Goal: Task Accomplishment & Management: Use online tool/utility

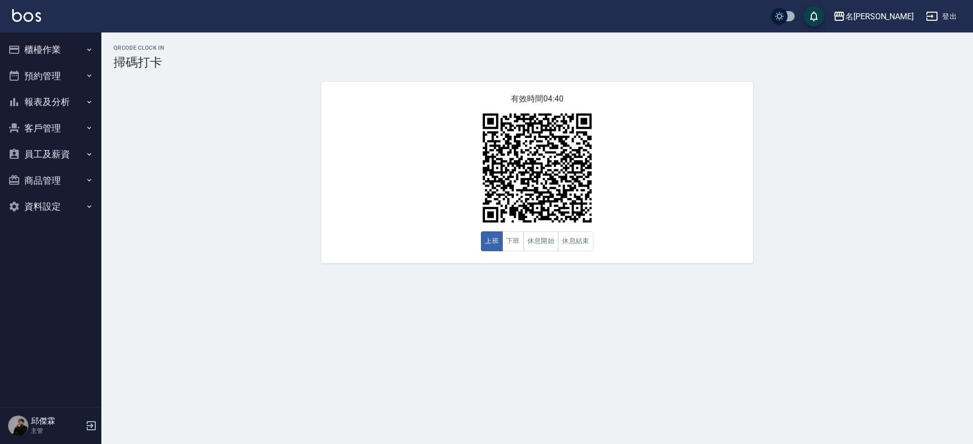
click at [42, 51] on button "櫃檯作業" at bounding box center [50, 49] width 93 height 26
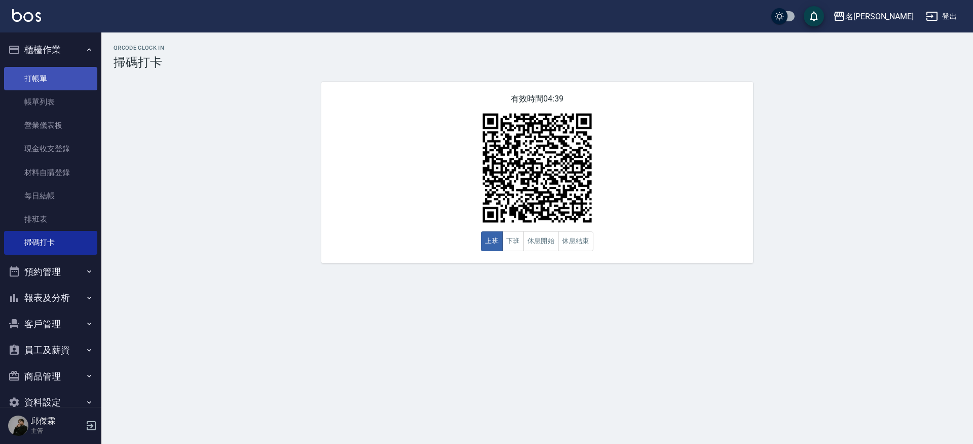
click at [43, 83] on link "打帳單" at bounding box center [50, 78] width 93 height 23
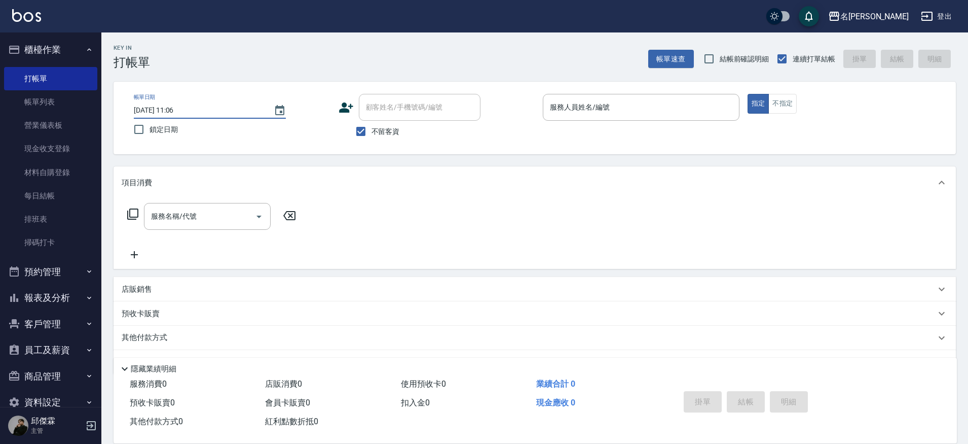
click at [201, 106] on input "[DATE] 11:06" at bounding box center [199, 110] width 130 height 17
click at [182, 113] on input "[DATE] 11:06" at bounding box center [199, 110] width 130 height 17
click at [286, 112] on button "Choose date, selected date is 2025-09-12" at bounding box center [280, 110] width 24 height 24
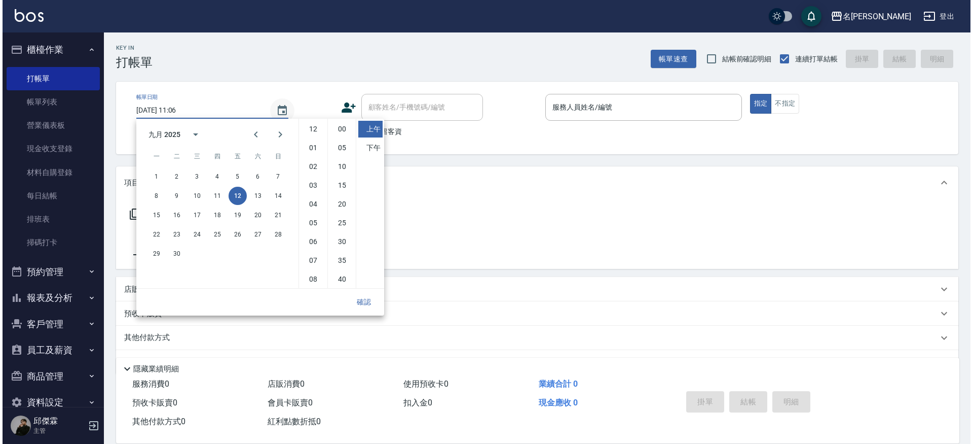
scroll to position [57, 0]
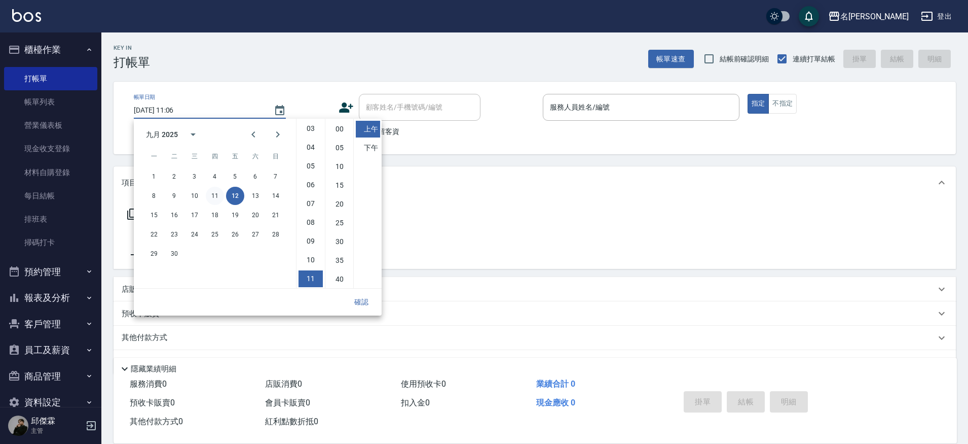
click at [215, 197] on button "11" at bounding box center [215, 196] width 18 height 18
type input "[DATE] 11:06"
click at [373, 300] on button "確認" at bounding box center [361, 302] width 32 height 19
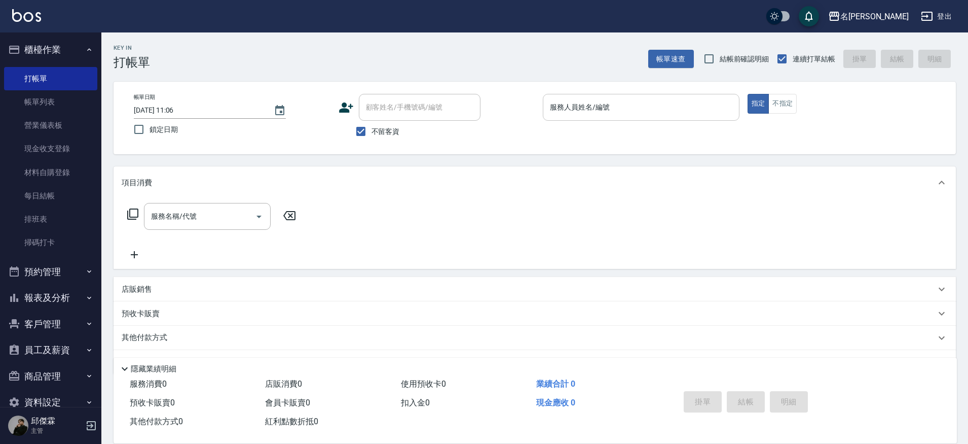
click at [592, 106] on input "服務人員姓名/編號" at bounding box center [641, 107] width 188 height 18
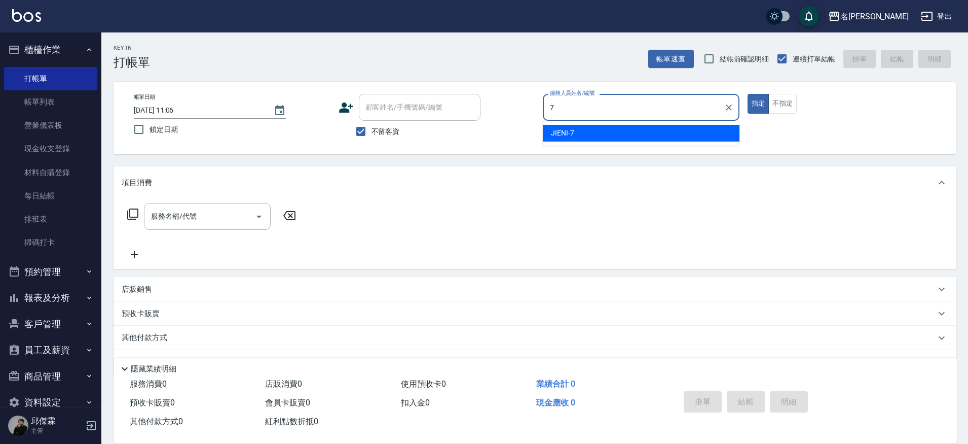
type input "JIENI-7"
type button "true"
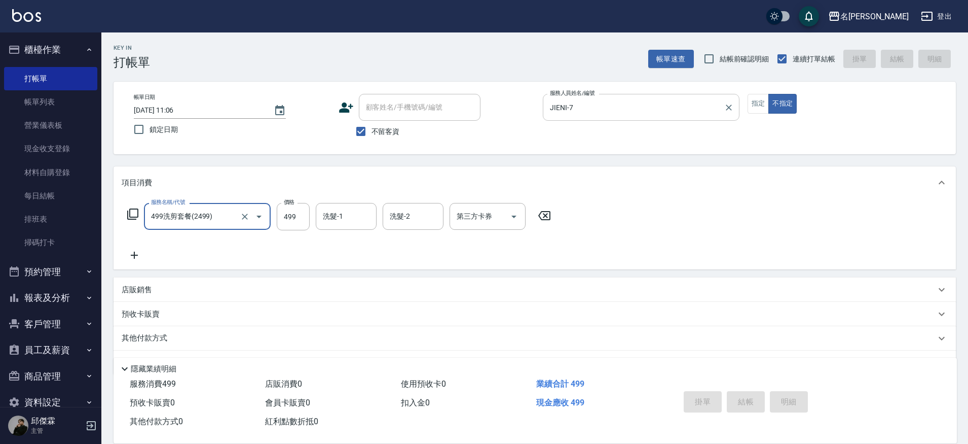
type input "499洗剪套餐(2499)"
type input "[DATE] 11:07"
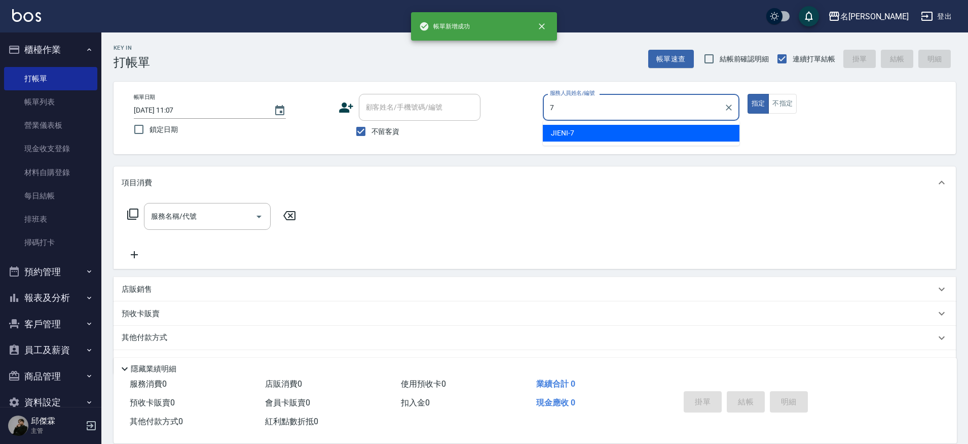
type input "JIENI-7"
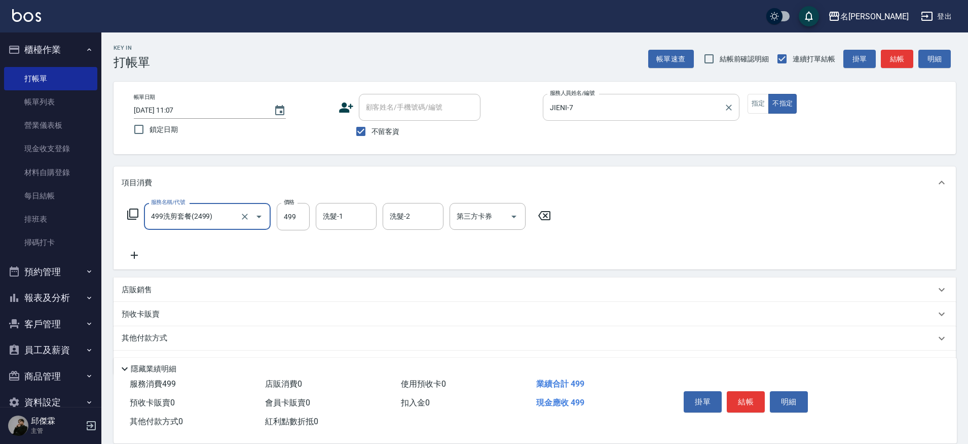
type input "499洗剪套餐(2499)"
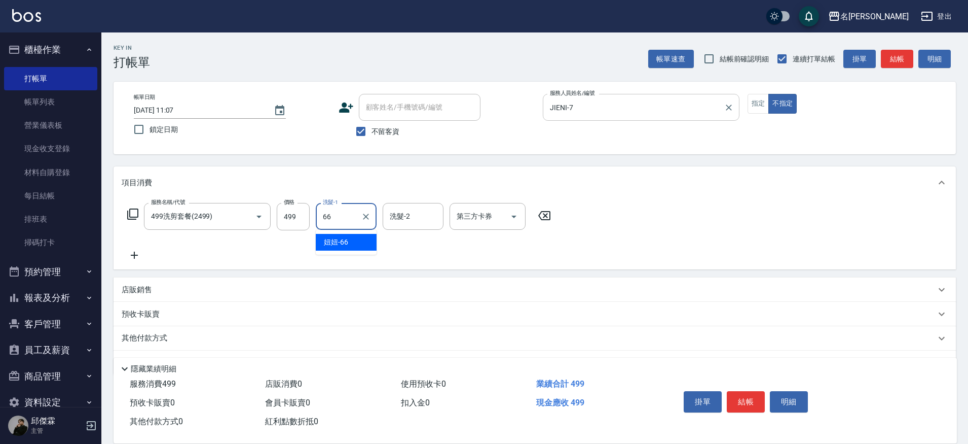
type input "妞妞-66"
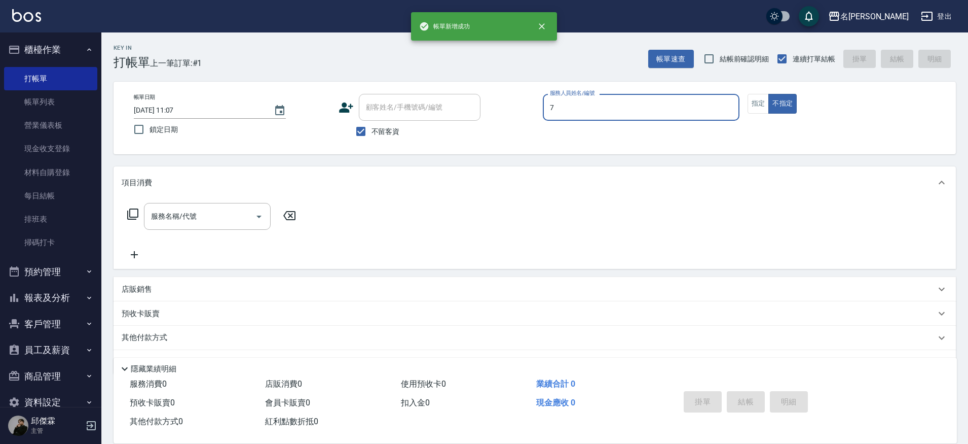
type input "JIENI-7"
type button "false"
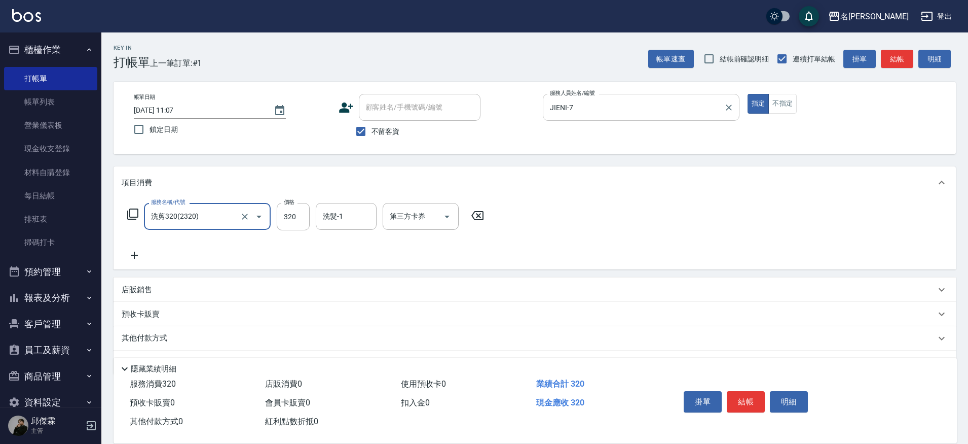
type input "洗剪320(2320)"
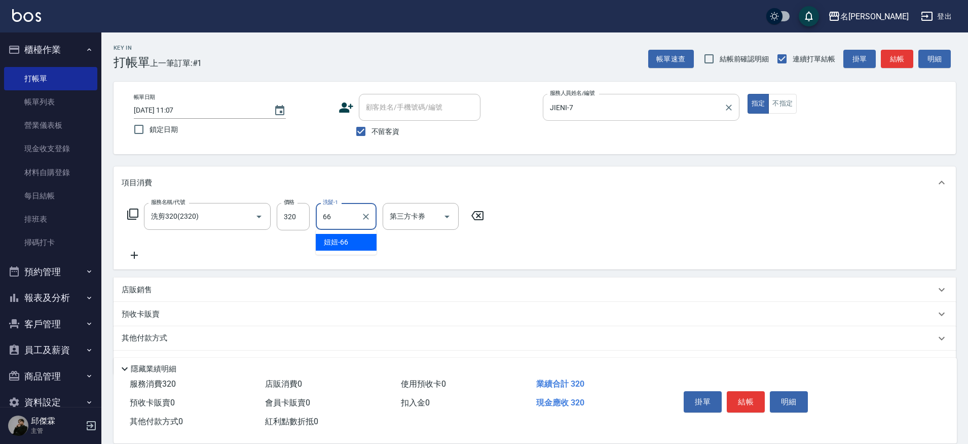
type input "妞妞-66"
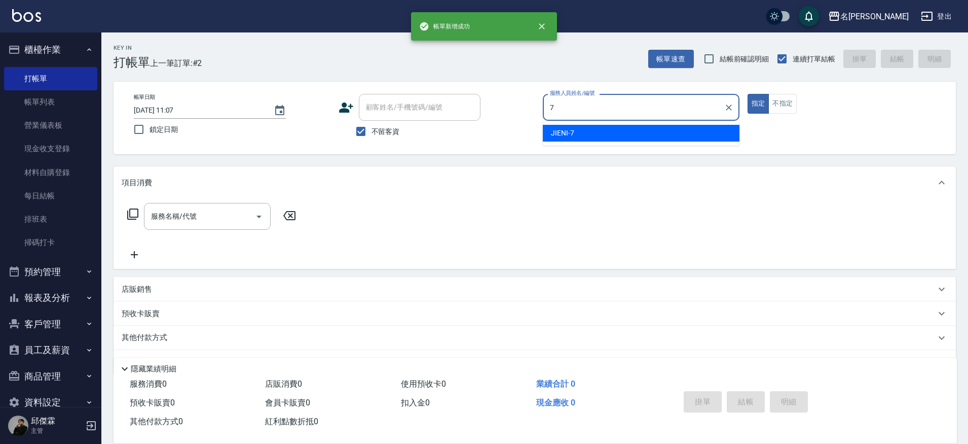
type input "JIENI-7"
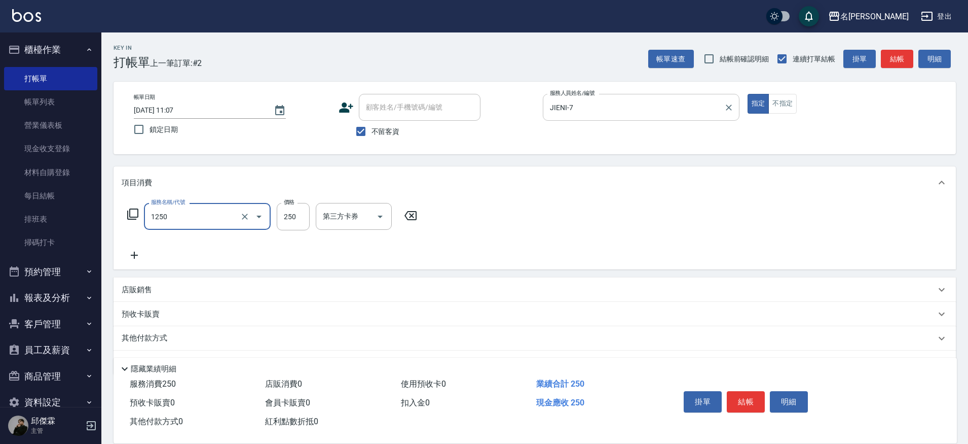
type input "一般洗(1250)"
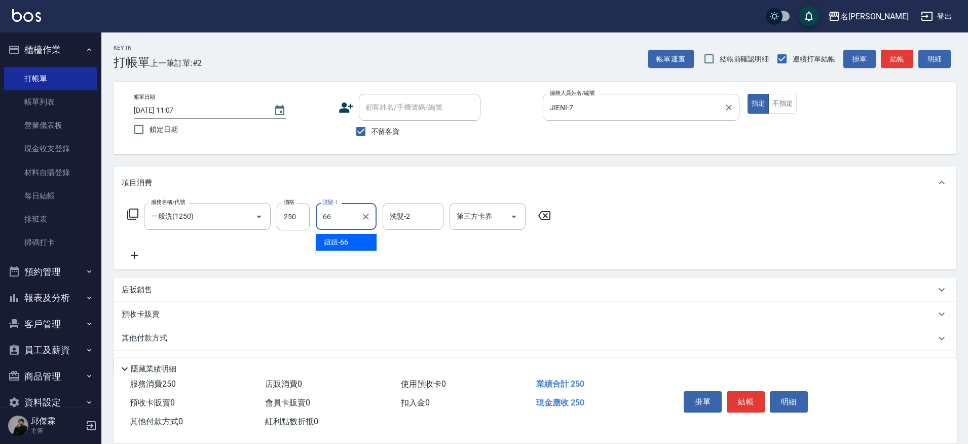
type input "妞妞-66"
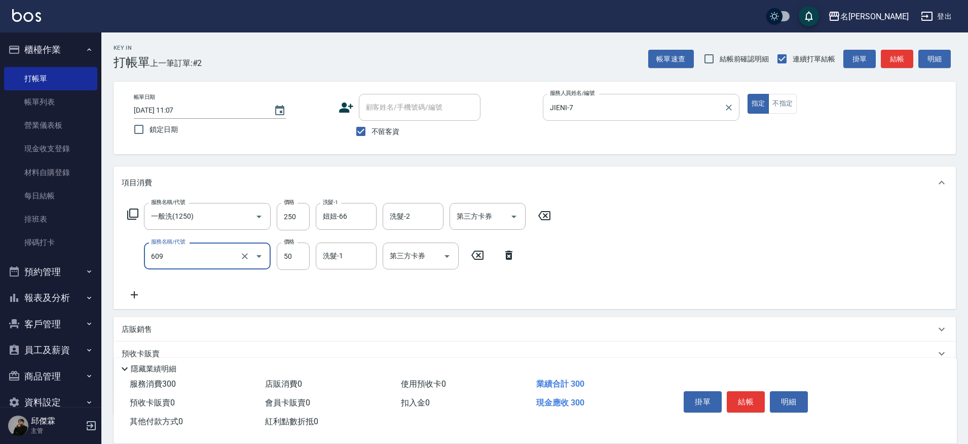
type input "精油(609)"
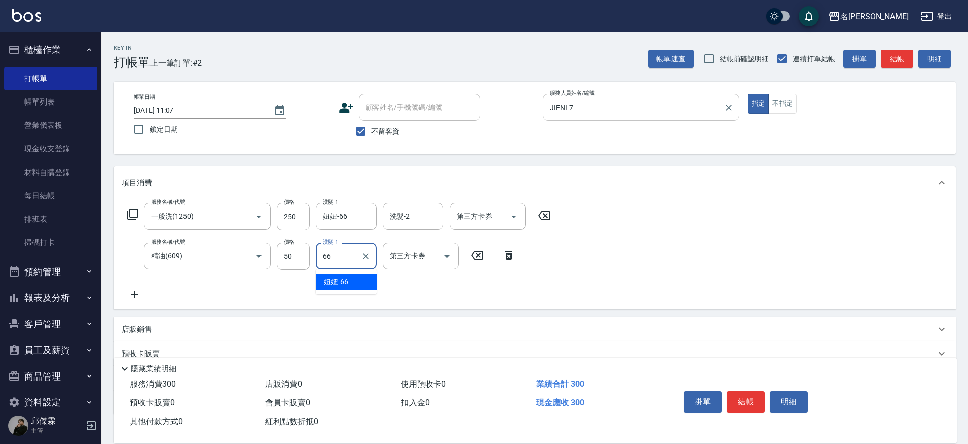
type input "妞妞-66"
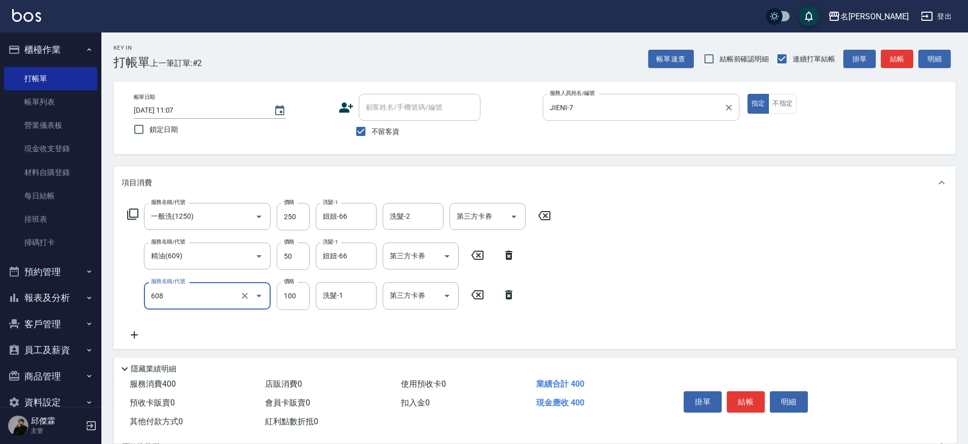
type input "精油(長)(608)"
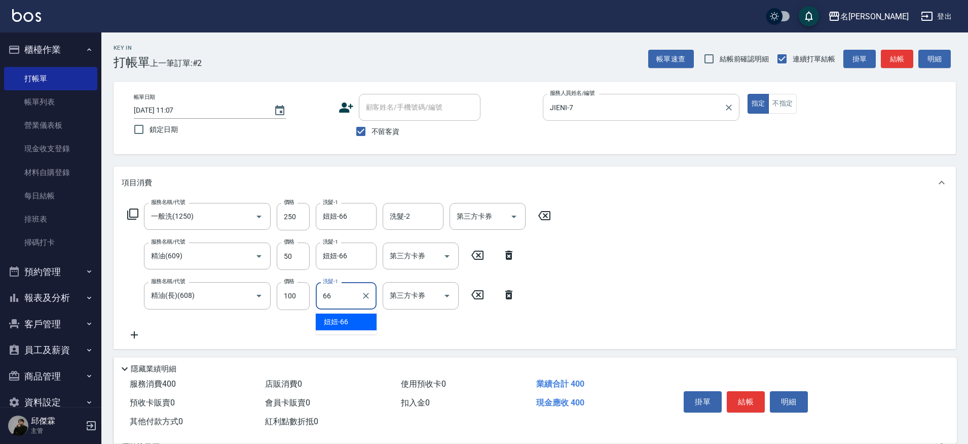
type input "妞妞-66"
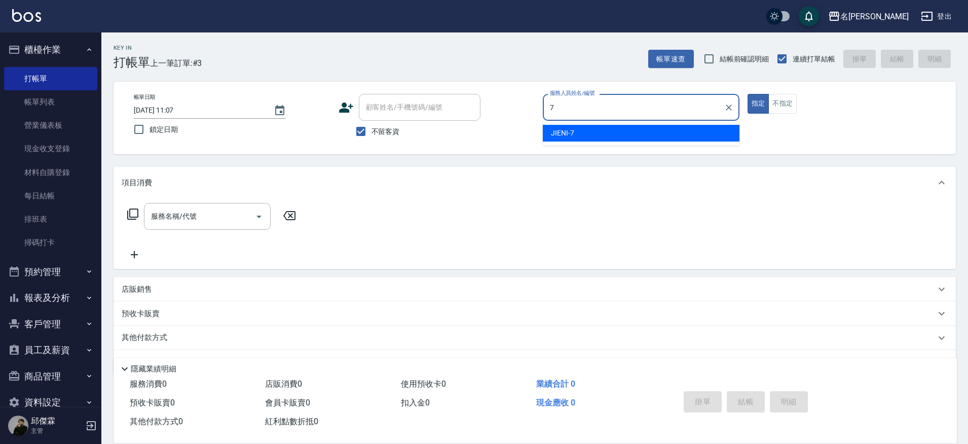
type input "JIENI-7"
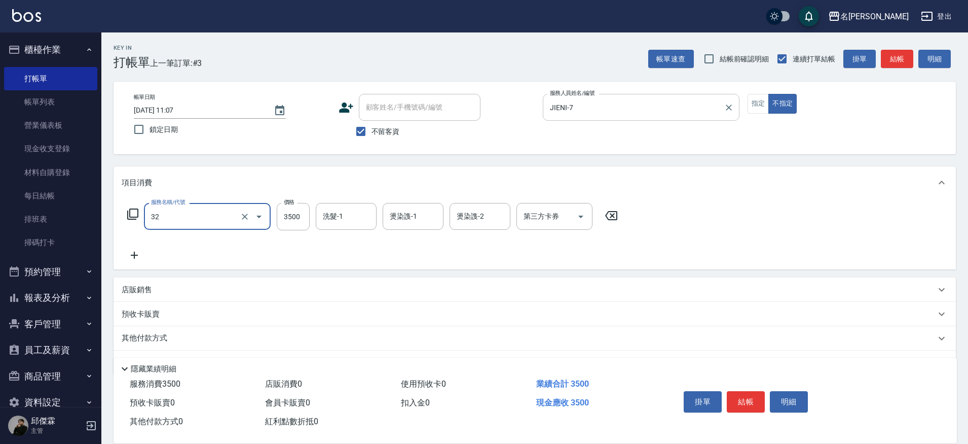
type input "燙髮B餐(32)"
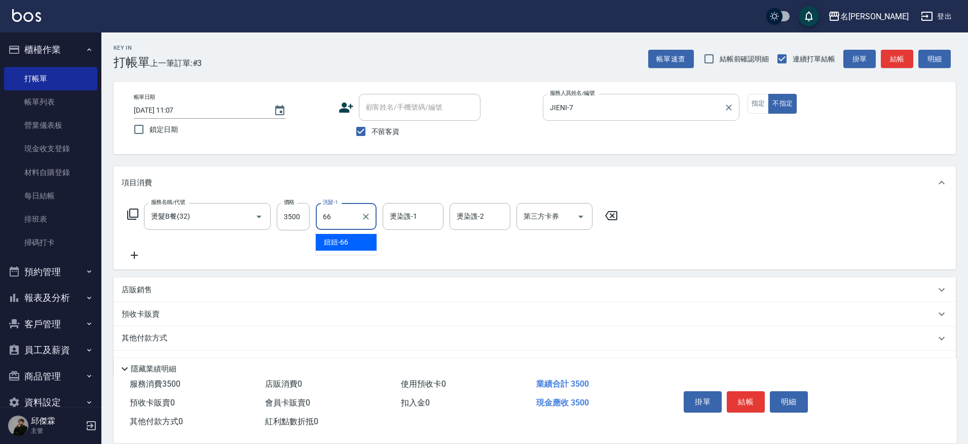
type input "妞妞-66"
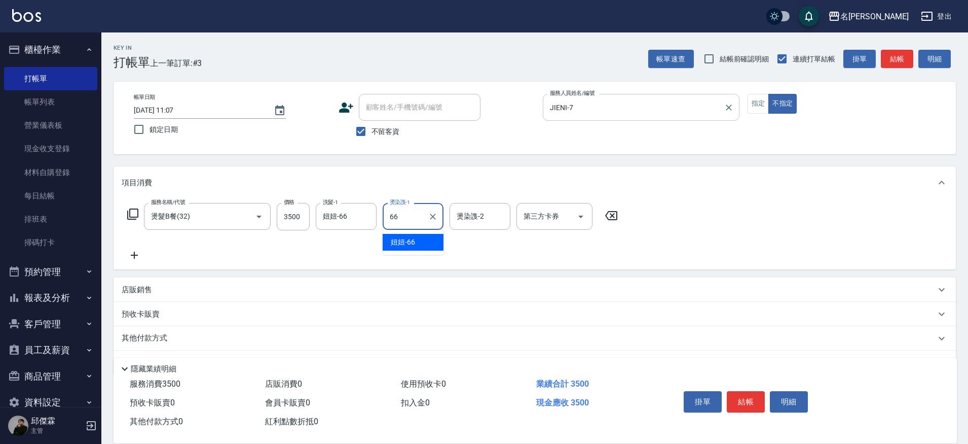
type input "妞妞-66"
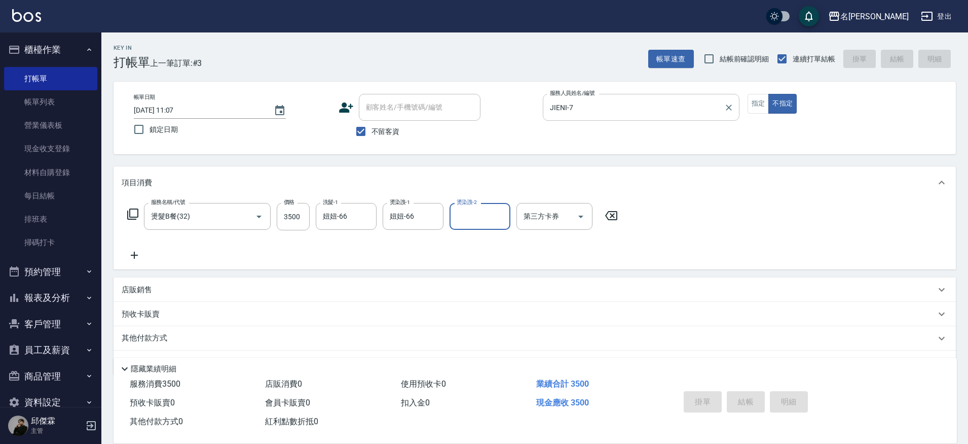
type input "[DATE] 11:08"
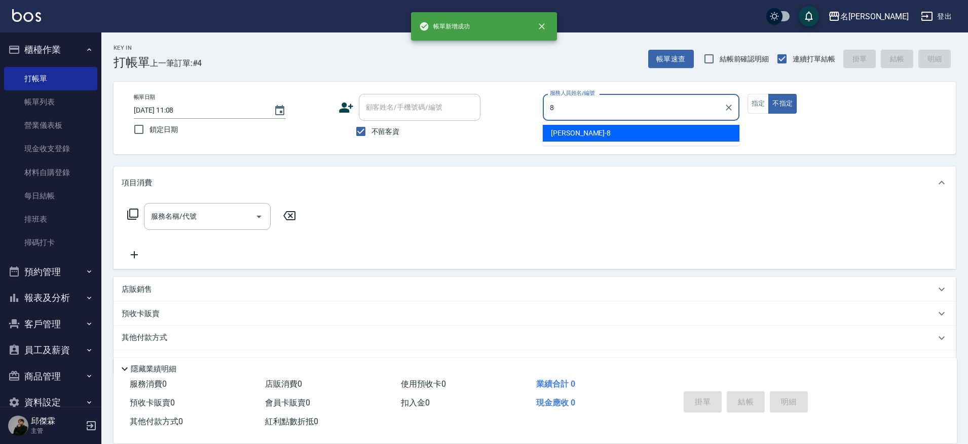
type input "Kira-8"
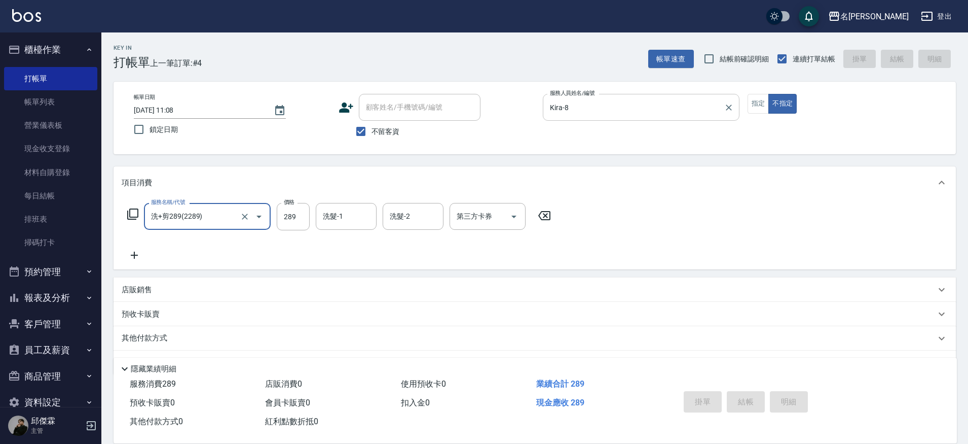
type input "洗+剪289(2289)"
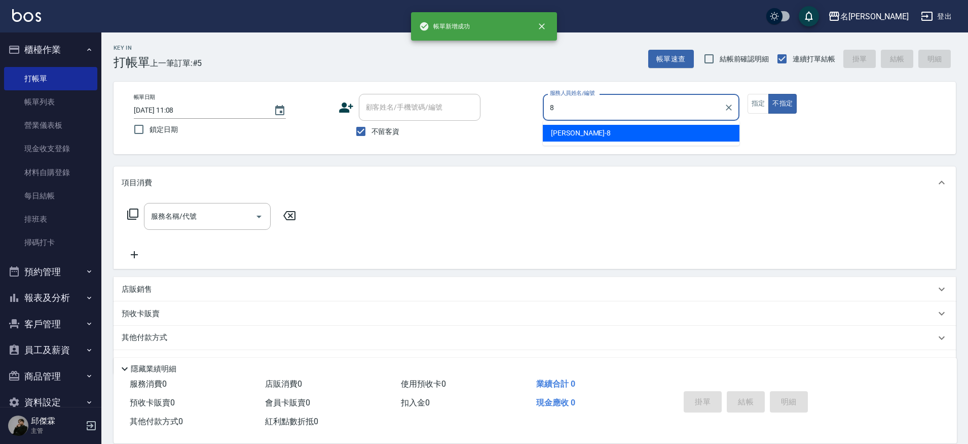
type input "Kira-8"
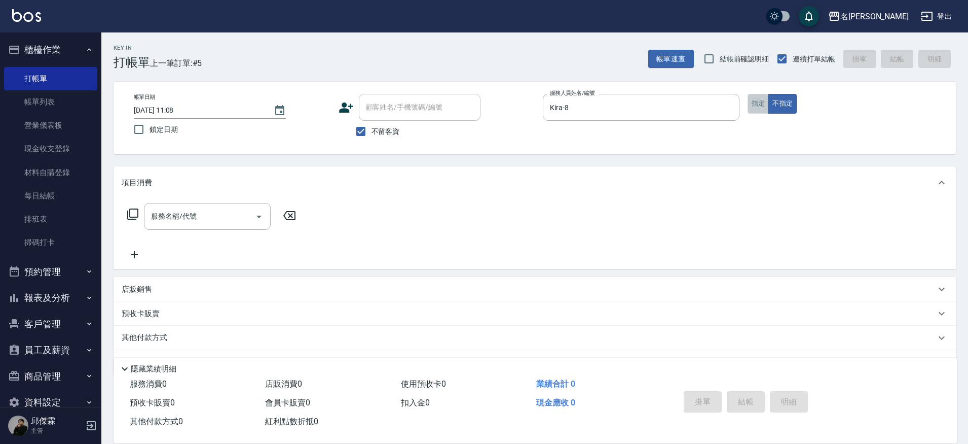
click at [762, 103] on button "指定" at bounding box center [759, 104] width 22 height 20
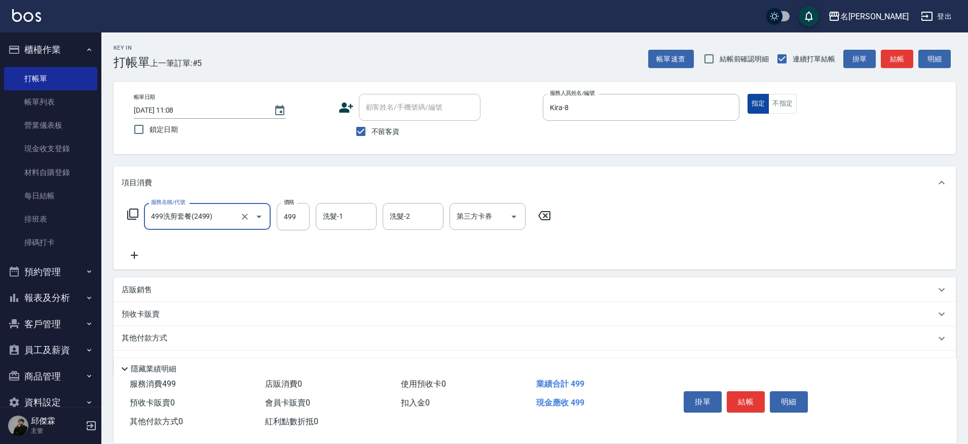
type input "499洗剪套餐(2499)"
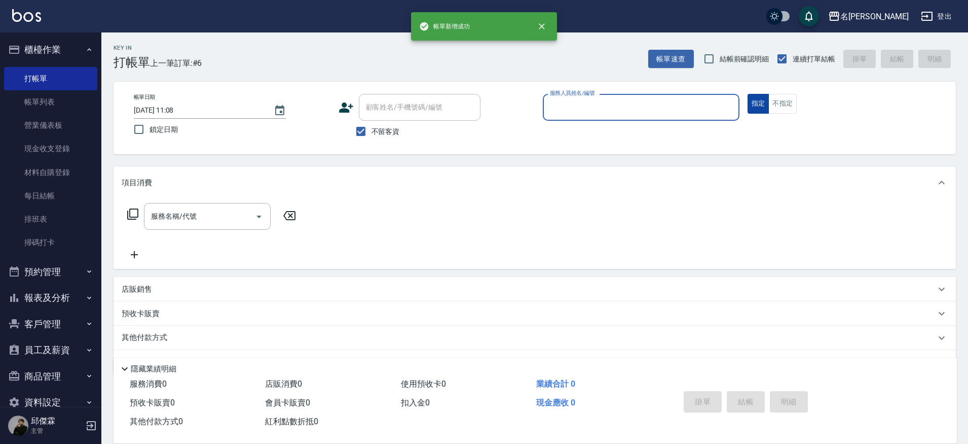
type input "7"
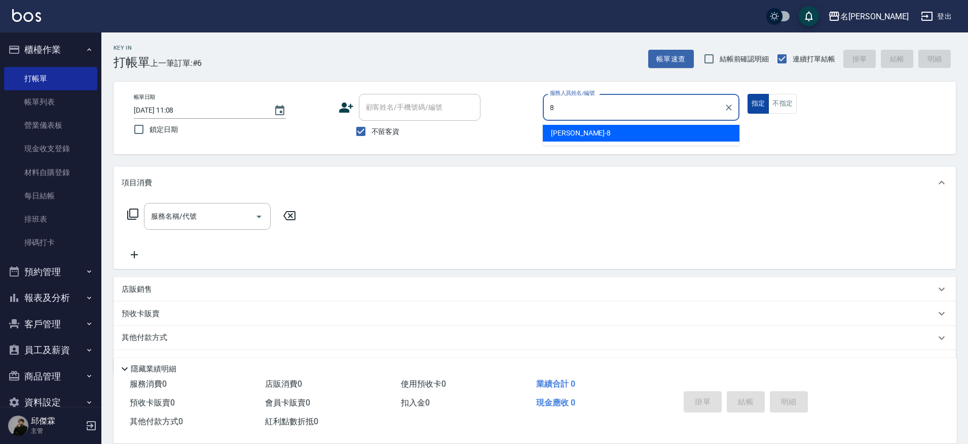
type input "Kira-8"
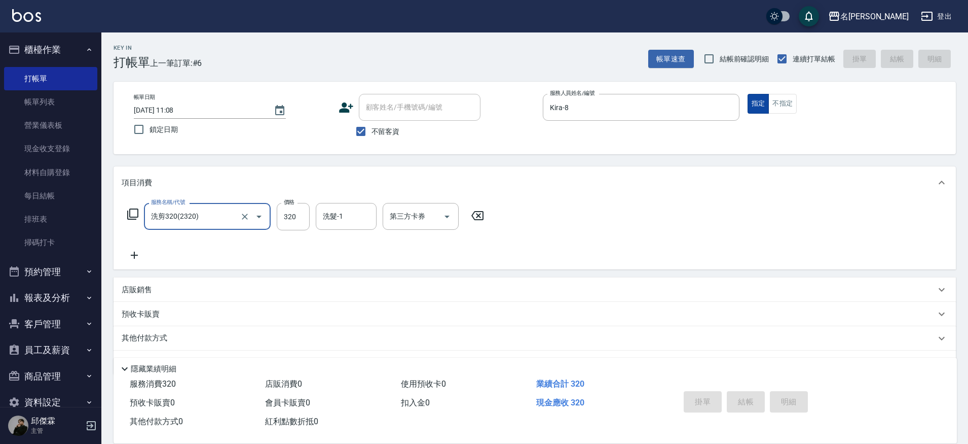
type input "洗剪320(2320)"
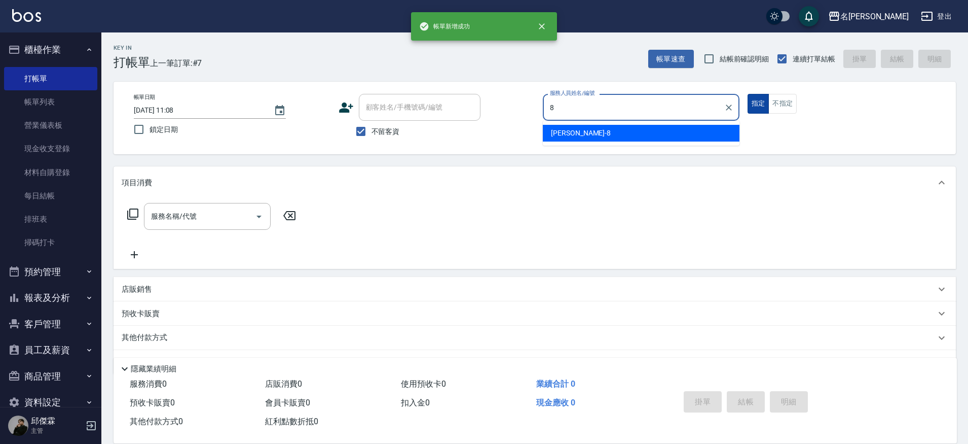
type input "Kira-8"
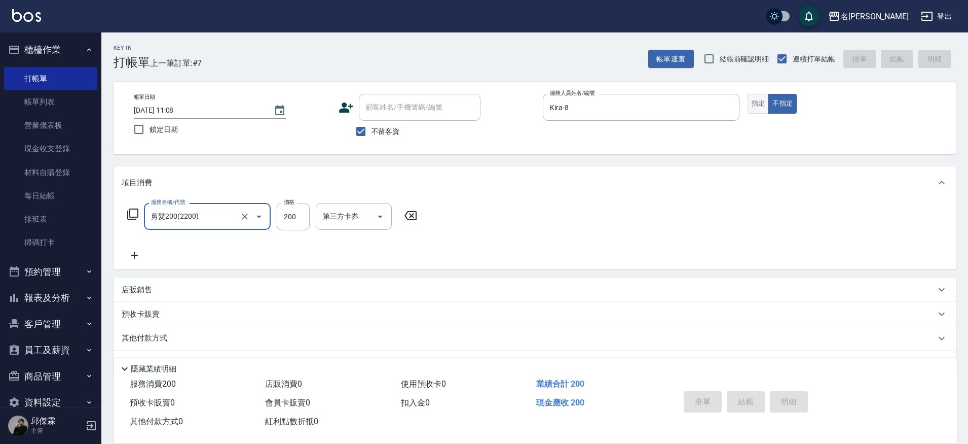
type input "剪髮200(2200)"
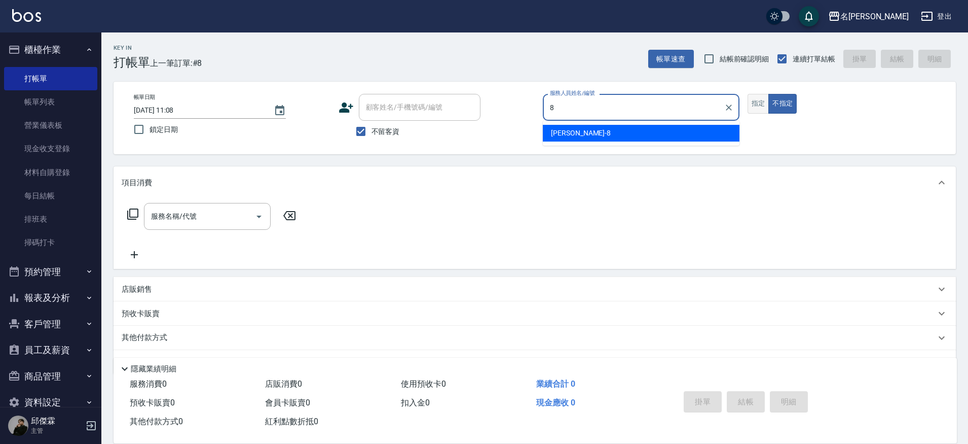
type input "Kira-8"
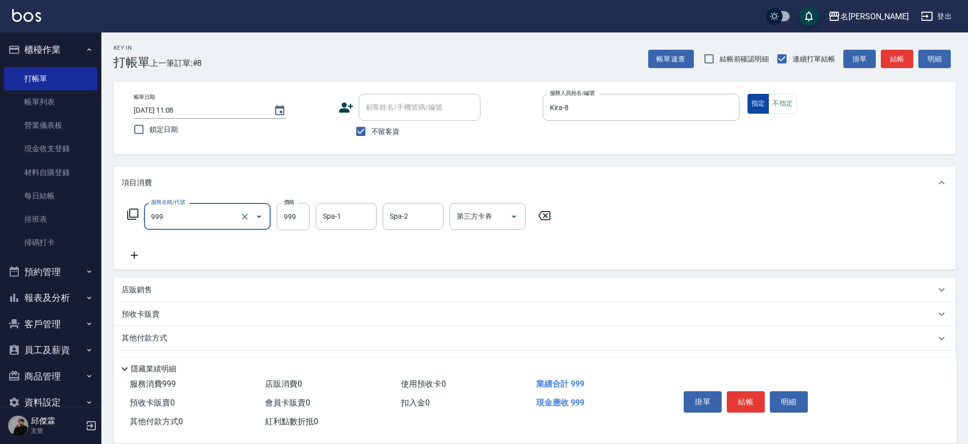
type input "精油SPA+剪髮(999)"
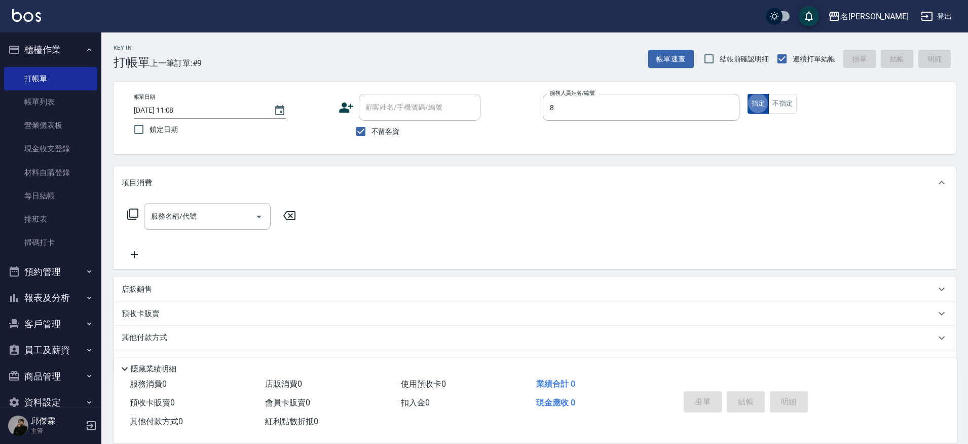
type input "Kira-8"
type input "0"
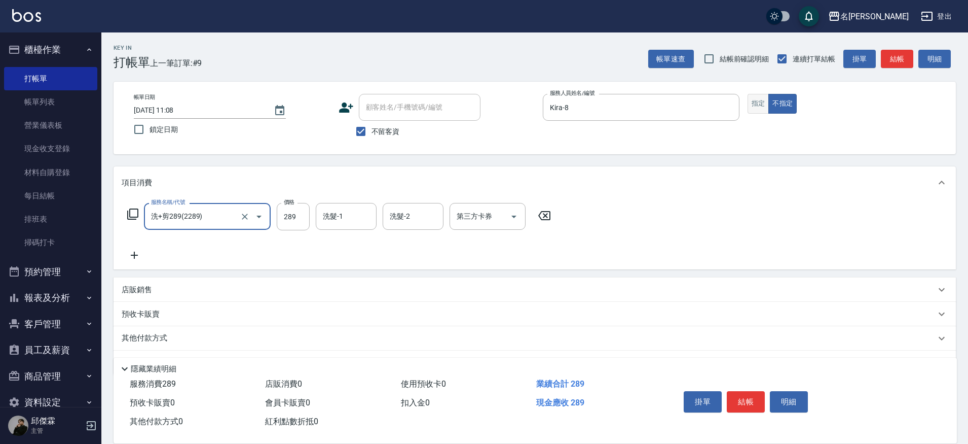
type input "洗+剪289(2289)"
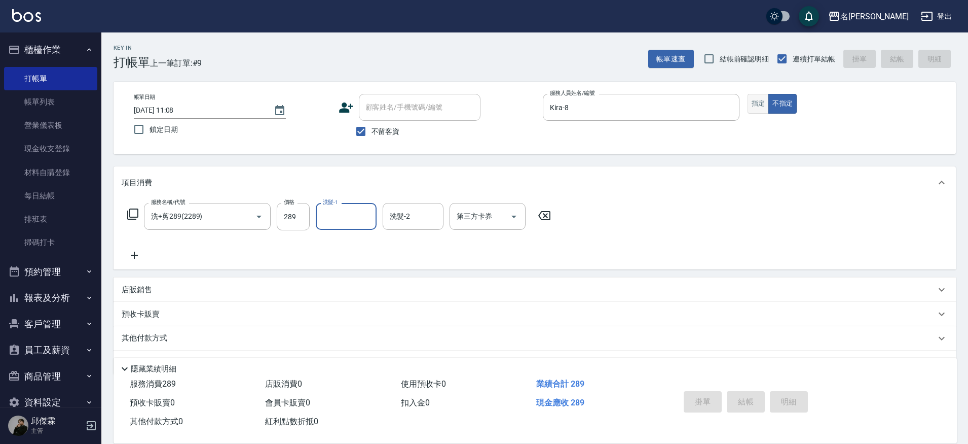
type input "[DATE] 11:09"
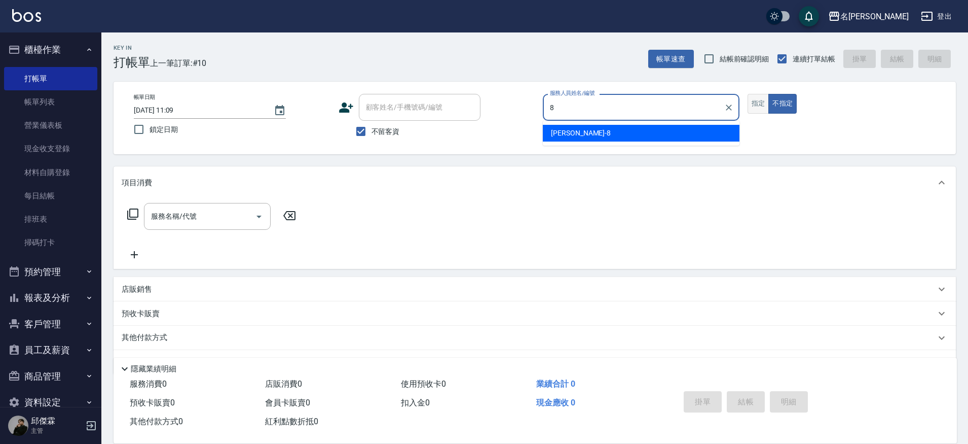
type input "Kira-8"
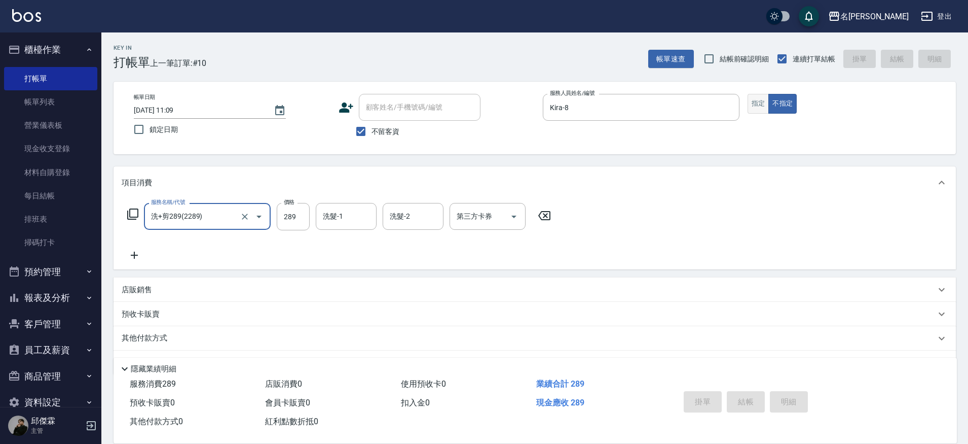
type input "洗+剪289(2289)"
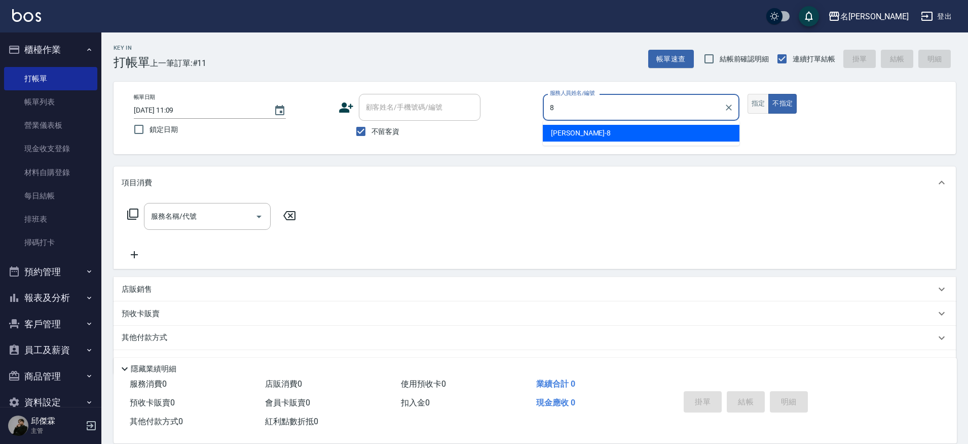
type input "Kira-8"
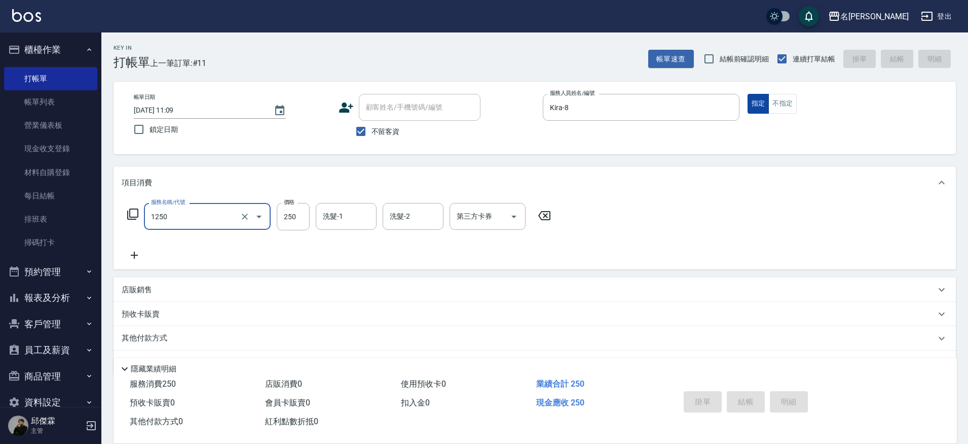
type input "1250"
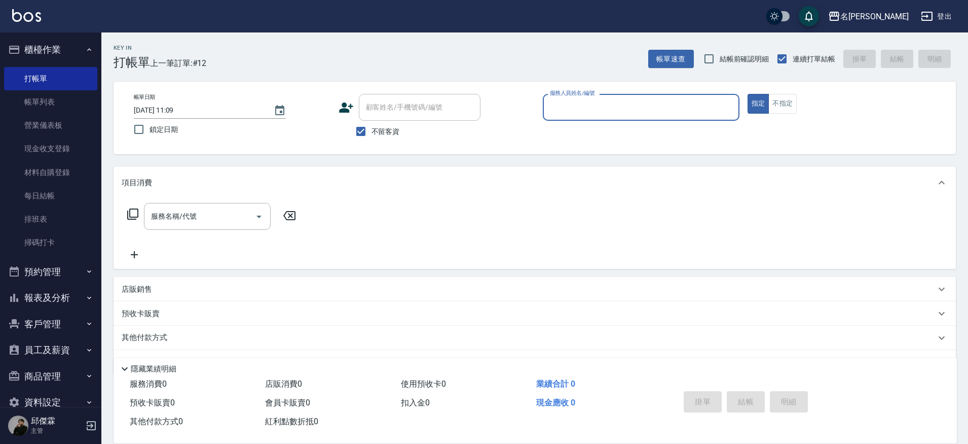
click at [45, 275] on button "預約管理" at bounding box center [50, 272] width 93 height 26
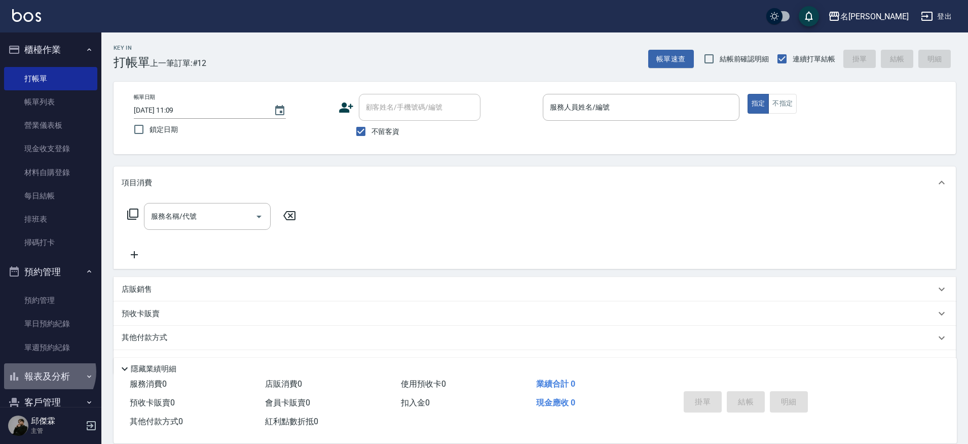
click at [47, 370] on button "報表及分析" at bounding box center [50, 376] width 93 height 26
click at [46, 398] on link "報表目錄" at bounding box center [50, 404] width 93 height 23
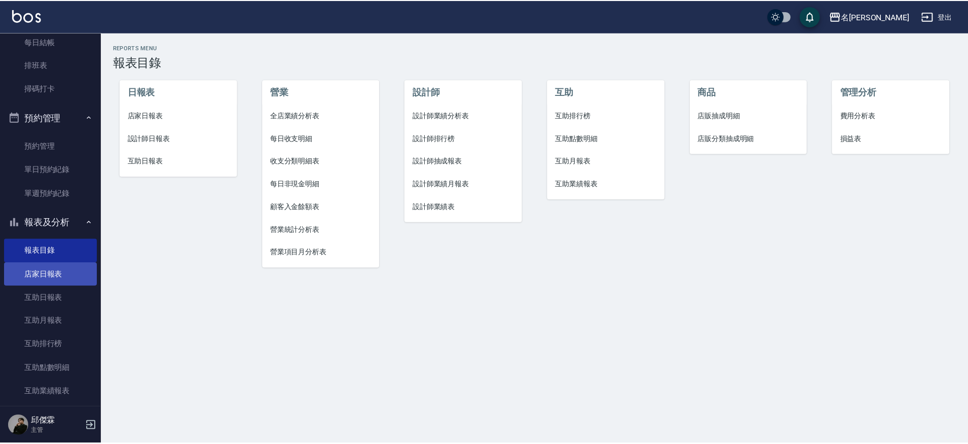
scroll to position [155, 0]
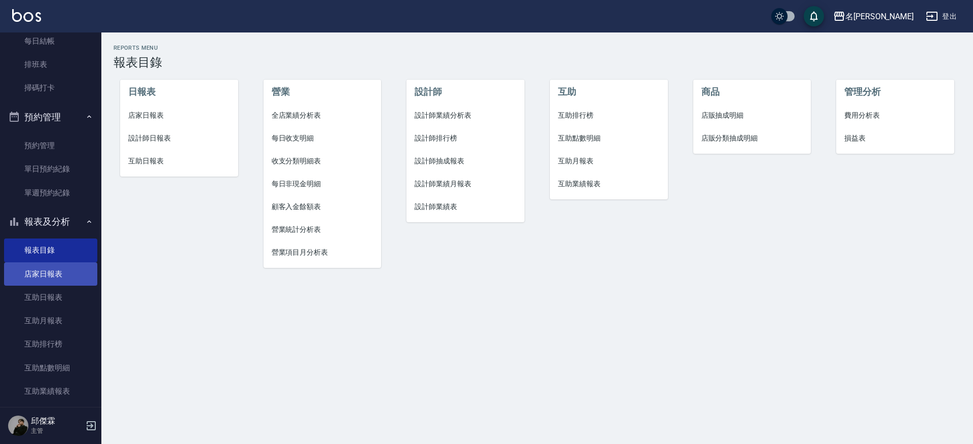
click at [55, 263] on link "店家日報表" at bounding box center [50, 273] width 93 height 23
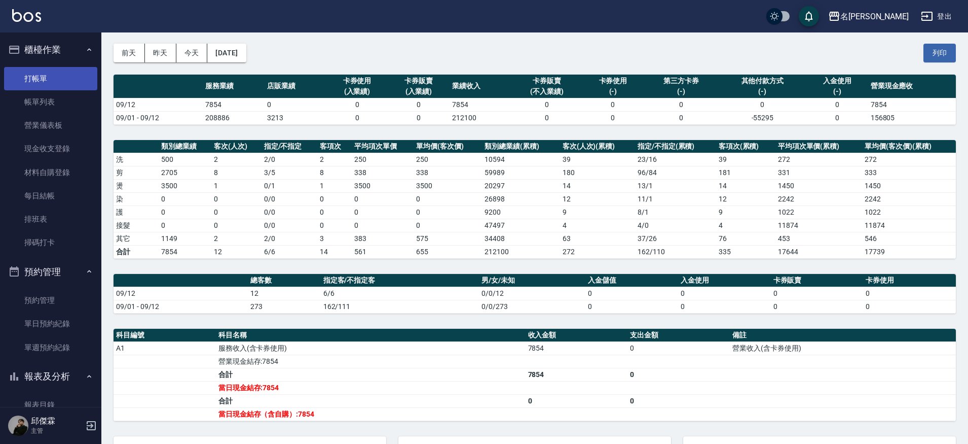
click at [36, 79] on link "打帳單" at bounding box center [50, 78] width 93 height 23
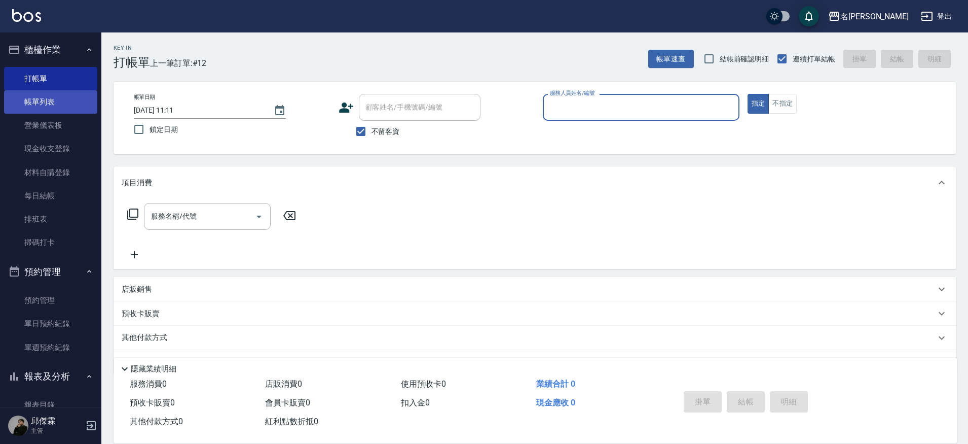
click at [48, 103] on link "帳單列表" at bounding box center [50, 101] width 93 height 23
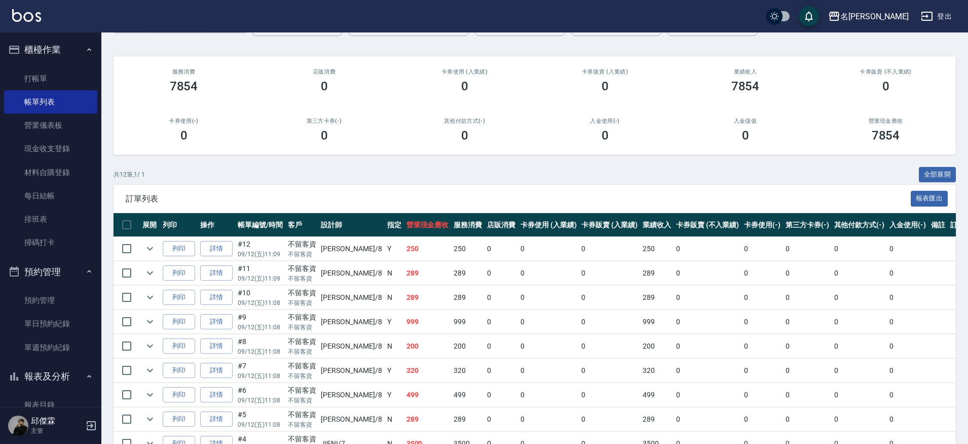
scroll to position [192, 0]
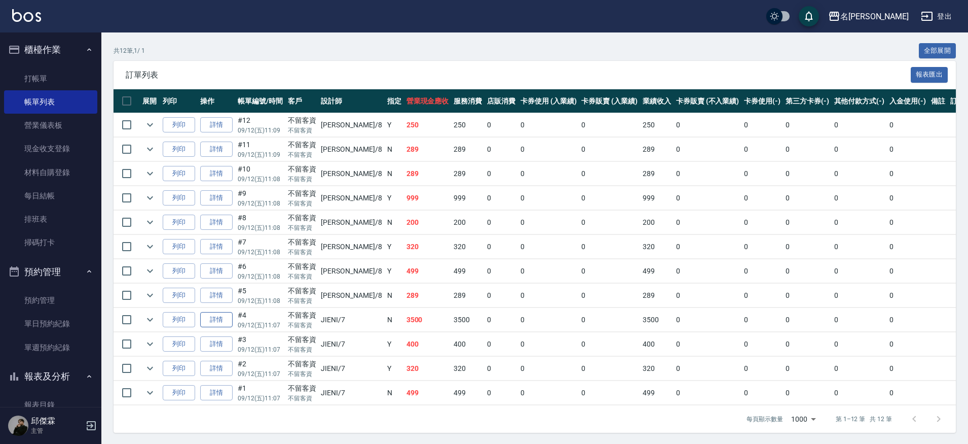
click at [225, 320] on link "詳情" at bounding box center [216, 320] width 32 height 16
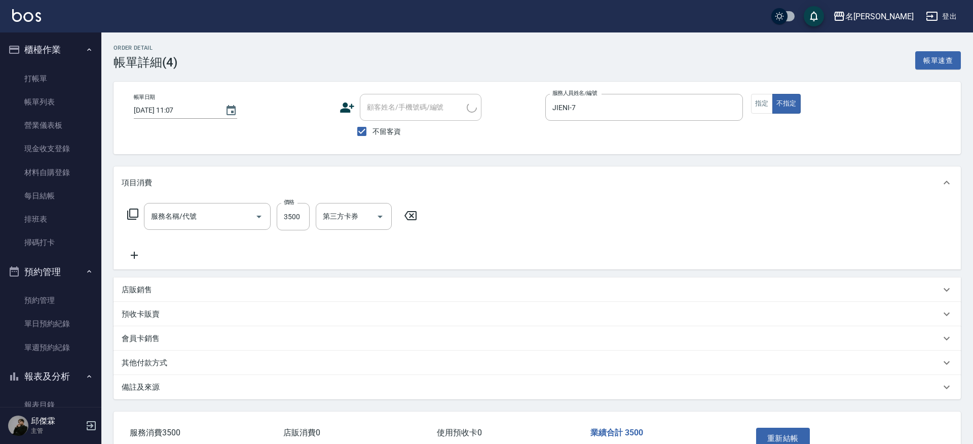
type input "[DATE] 11:07"
checkbox input "true"
type input "JIENI-7"
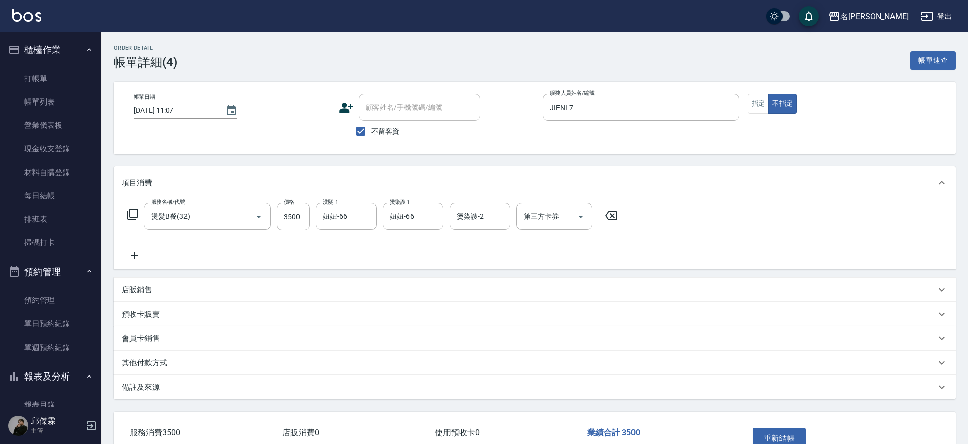
type input "燙髮B餐(32)"
click at [543, 216] on input "第三方卡券" at bounding box center [547, 216] width 52 height 18
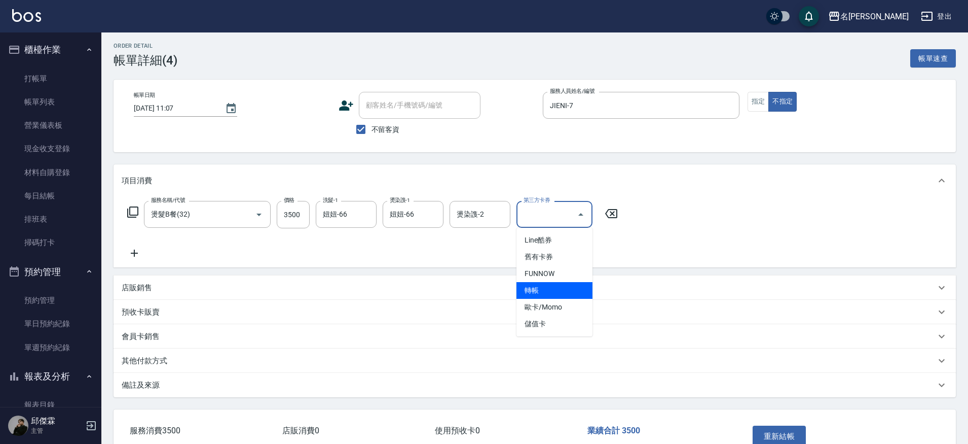
scroll to position [3, 0]
click at [555, 286] on span "轉帳" at bounding box center [555, 289] width 76 height 17
type input "轉帳"
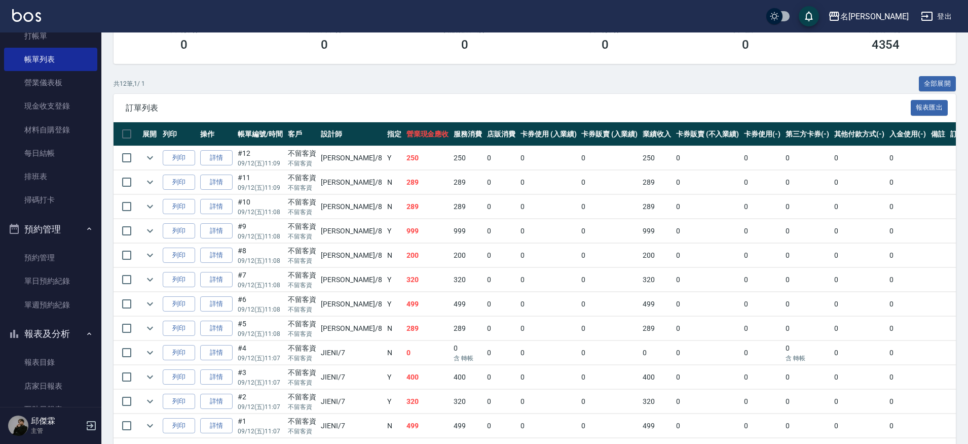
scroll to position [44, 0]
click at [57, 379] on link "店家日報表" at bounding box center [50, 384] width 93 height 23
